Goal: Information Seeking & Learning: Learn about a topic

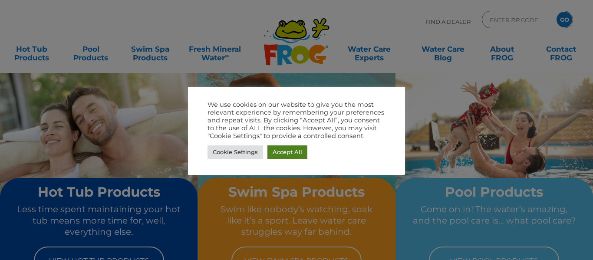
click at [286, 151] on link "Accept All" at bounding box center [287, 151] width 40 height 13
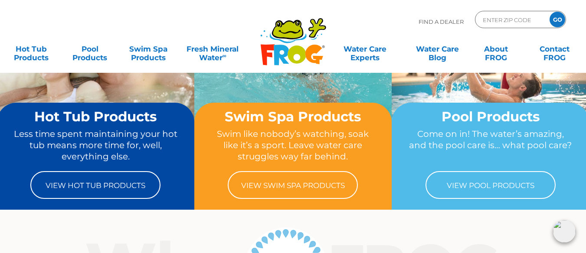
scroll to position [78, 0]
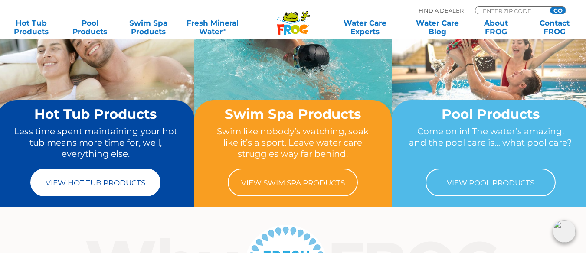
click at [128, 181] on link "View Hot Tub Products" at bounding box center [95, 183] width 130 height 28
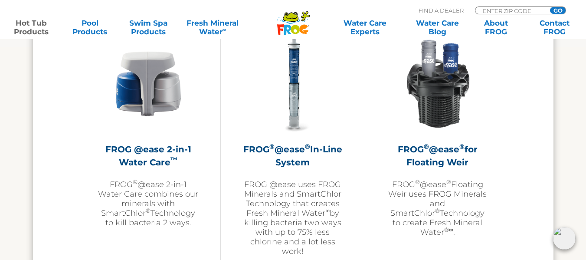
scroll to position [1275, 0]
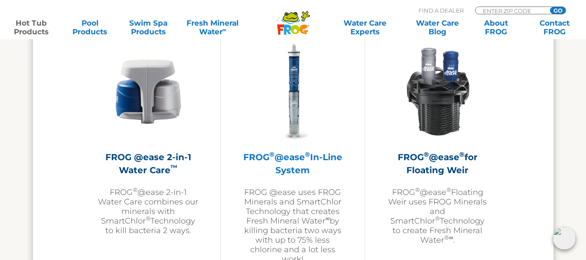
click at [299, 164] on h2 "FROG ® @ease ® In-Line System" at bounding box center [293, 164] width 101 height 26
click at [294, 93] on img at bounding box center [293, 91] width 101 height 101
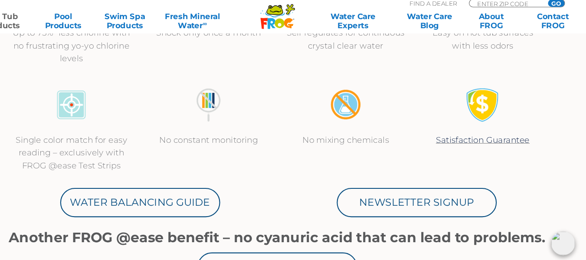
scroll to position [381, 0]
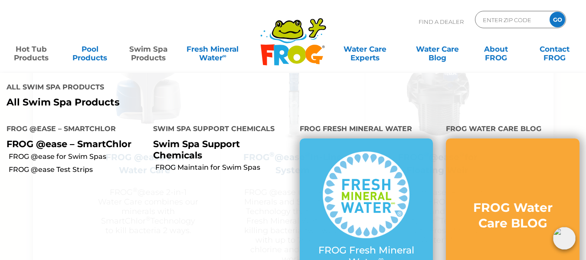
click at [149, 48] on link "Swim Spa Products" at bounding box center [149, 48] width 46 height 17
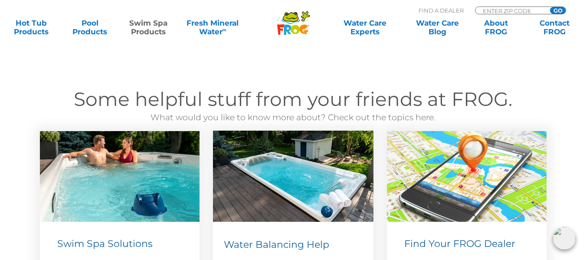
scroll to position [1115, 0]
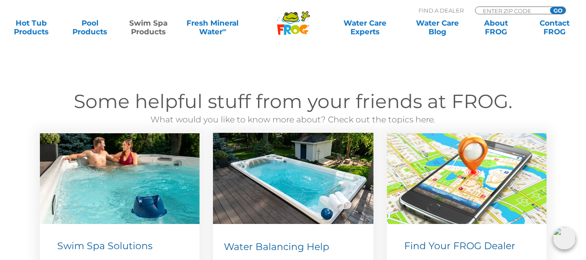
click at [148, 55] on section "Some helpful stuff from your friends at FROG. What would you like to know more …" at bounding box center [293, 250] width 586 height 390
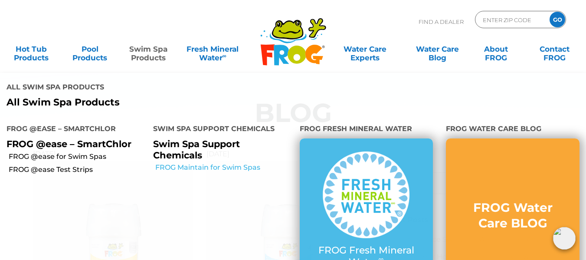
click at [201, 169] on link "FROG Maintain for Swim Spas" at bounding box center [224, 168] width 138 height 10
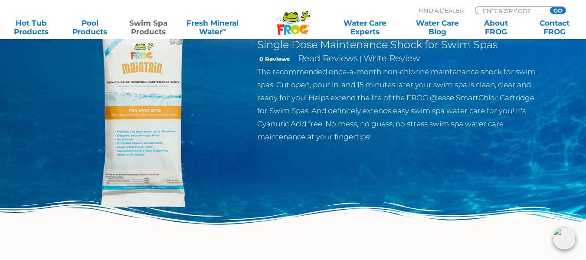
scroll to position [92, 0]
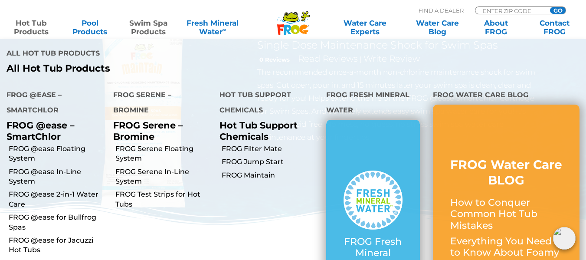
click at [30, 30] on link "Hot Tub Products" at bounding box center [32, 27] width 46 height 17
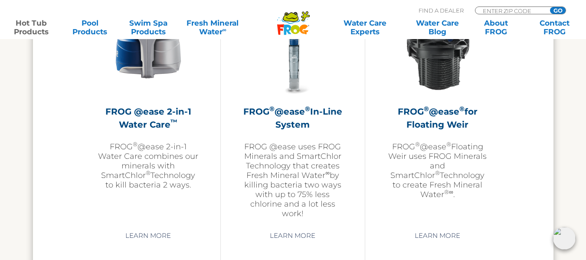
scroll to position [1323, 0]
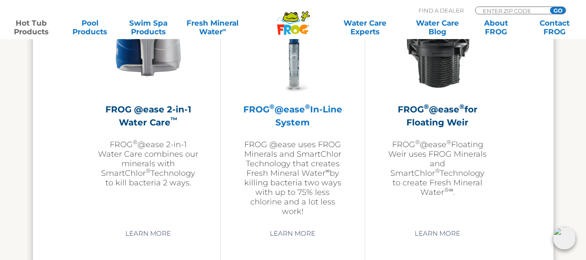
click at [302, 164] on p "FROG @ease uses FROG Minerals and SmartChlor Technology that creates Fresh Mine…" at bounding box center [293, 178] width 101 height 76
click at [296, 110] on h2 "FROG ® @ease ® In-Line System" at bounding box center [293, 116] width 101 height 26
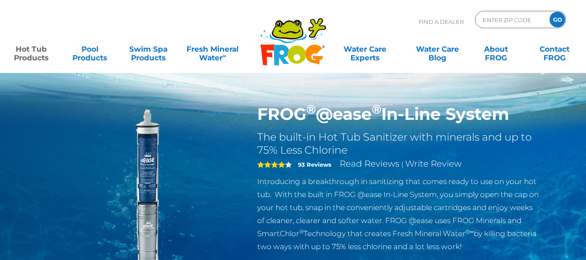
click at [176, 119] on img at bounding box center [145, 203] width 199 height 199
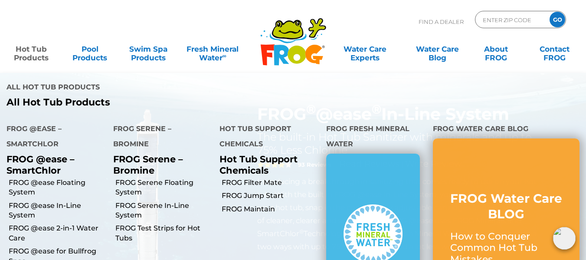
click at [45, 169] on p "FROG @ease – SmartChlor" at bounding box center [54, 165] width 94 height 22
click at [48, 160] on p "FROG @ease – SmartChlor" at bounding box center [54, 165] width 94 height 22
click at [56, 212] on link "FROG @ease In-Line System" at bounding box center [58, 211] width 98 height 20
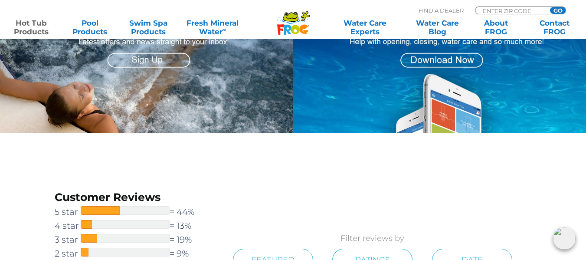
scroll to position [1158, 0]
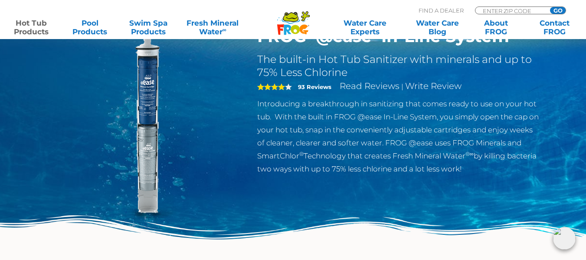
scroll to position [69, 0]
